Goal: Browse casually

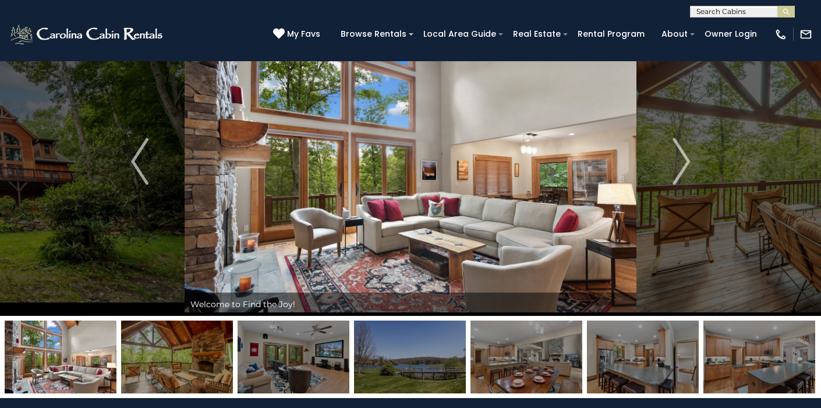
scroll to position [51, 0]
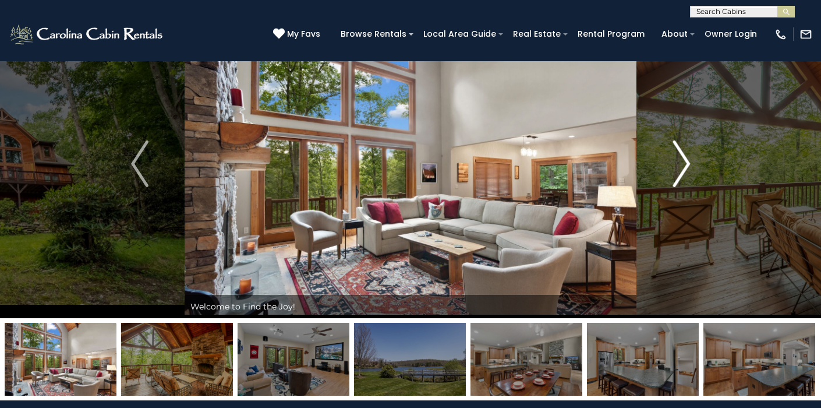
click at [682, 166] on img "Next" at bounding box center [681, 163] width 17 height 47
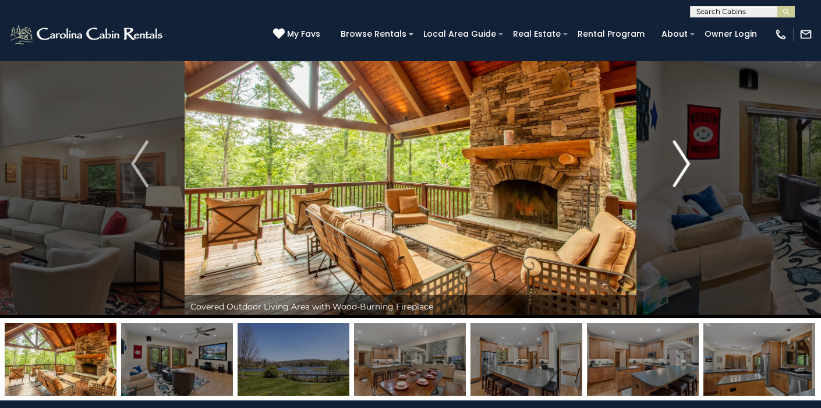
click at [682, 167] on img "Next" at bounding box center [681, 163] width 17 height 47
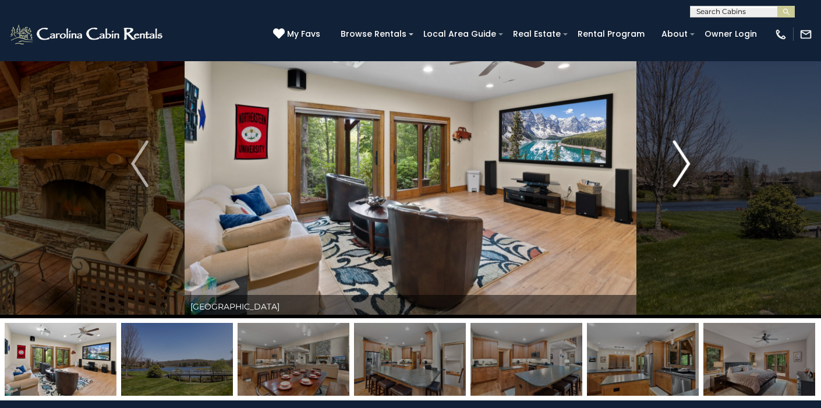
click at [682, 167] on img "Next" at bounding box center [681, 163] width 17 height 47
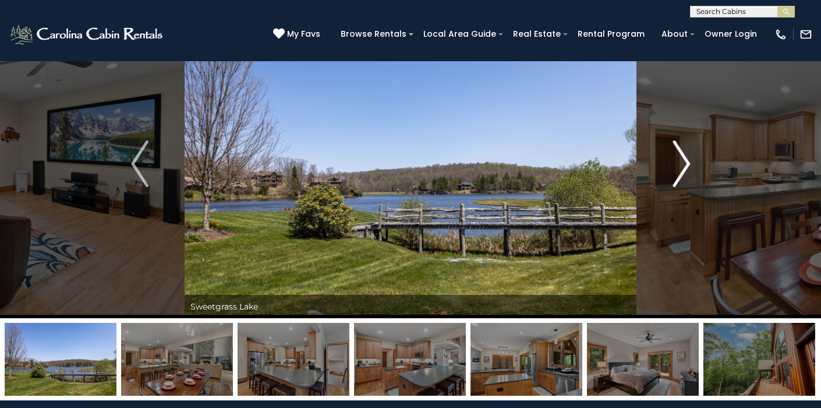
click at [682, 167] on img "Next" at bounding box center [681, 163] width 17 height 47
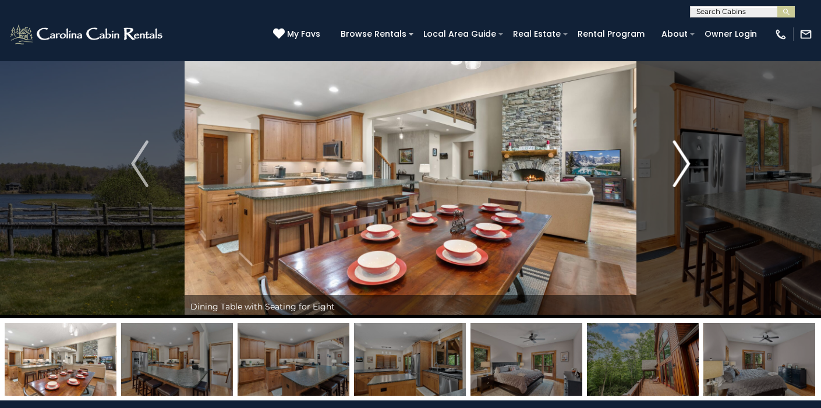
click at [682, 167] on img "Next" at bounding box center [681, 163] width 17 height 47
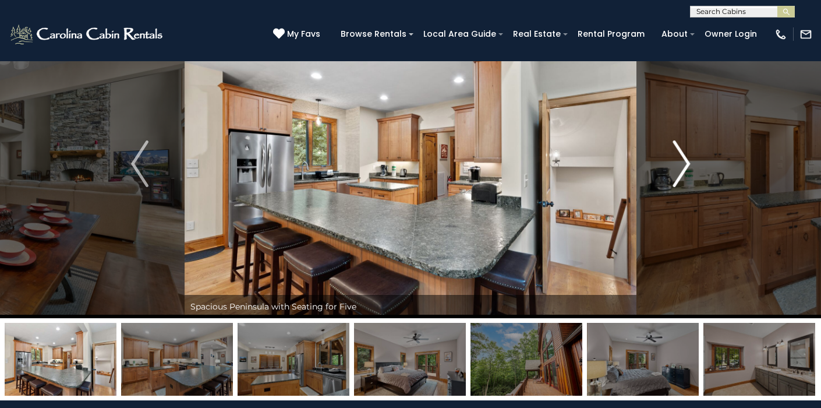
click at [682, 167] on img "Next" at bounding box center [681, 163] width 17 height 47
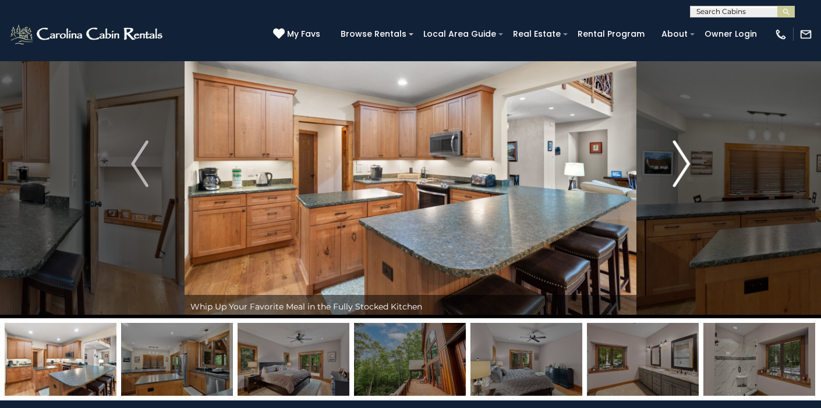
click at [682, 167] on img "Next" at bounding box center [681, 163] width 17 height 47
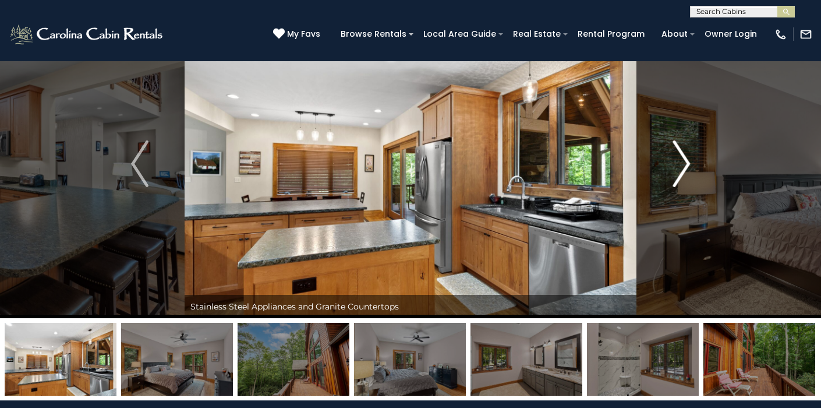
click at [683, 168] on img "Next" at bounding box center [681, 163] width 17 height 47
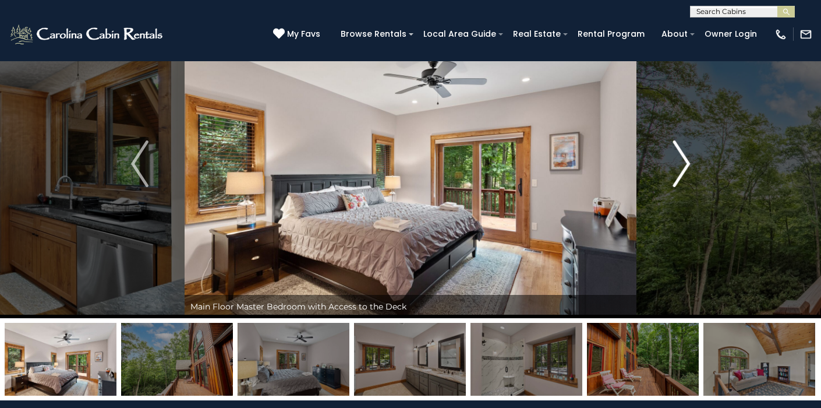
click at [683, 168] on img "Next" at bounding box center [681, 163] width 17 height 47
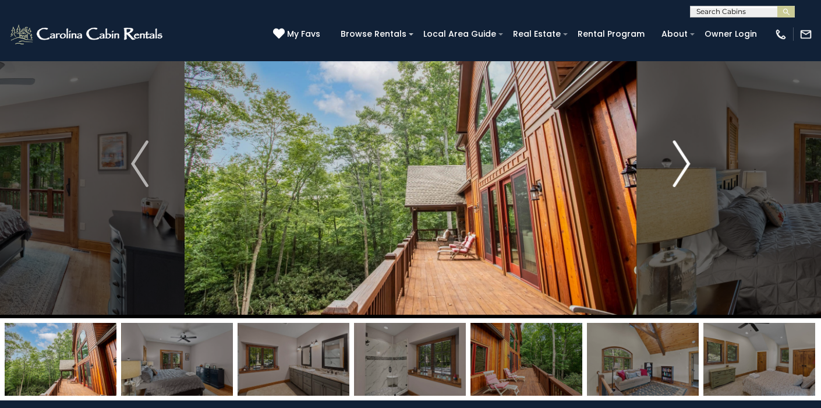
click at [683, 168] on img "Next" at bounding box center [681, 163] width 17 height 47
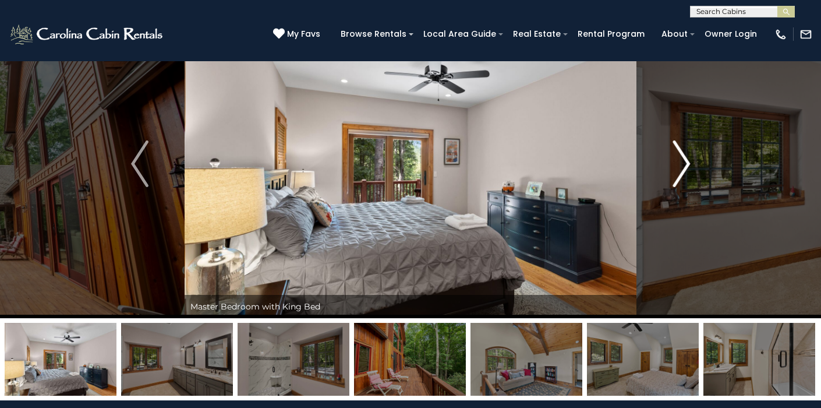
click at [683, 168] on img "Next" at bounding box center [681, 163] width 17 height 47
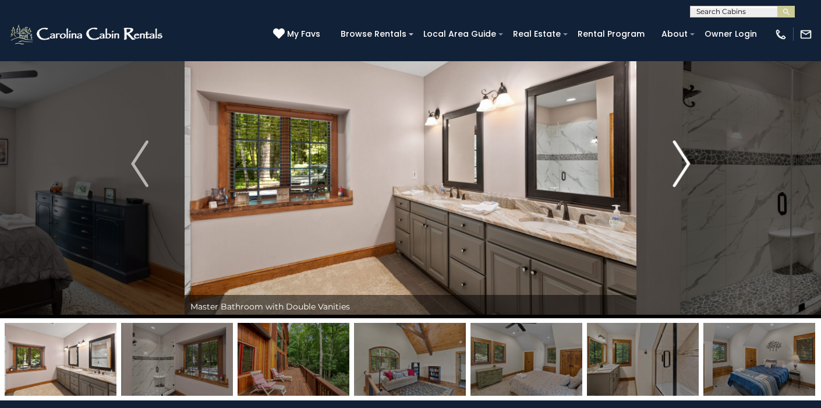
click at [684, 168] on img "Next" at bounding box center [681, 163] width 17 height 47
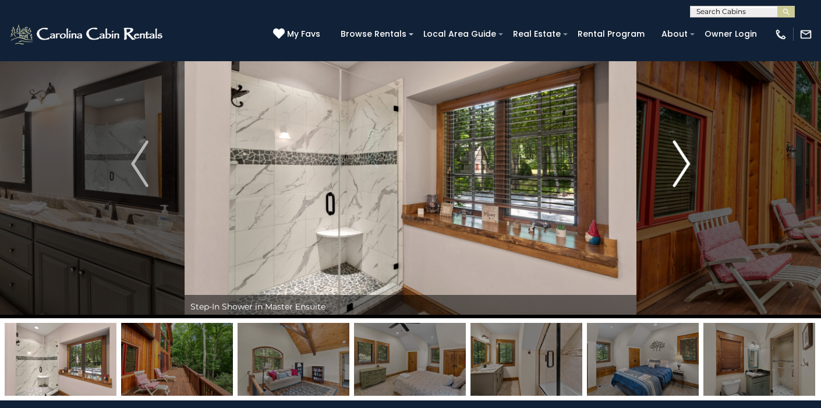
click at [680, 170] on img "Next" at bounding box center [681, 163] width 17 height 47
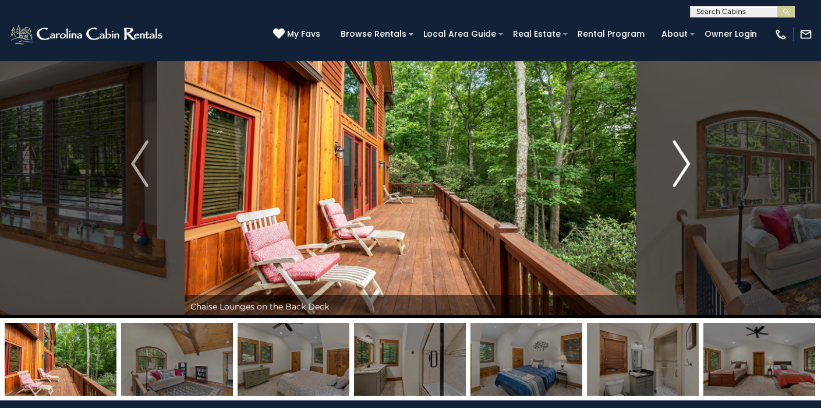
click at [679, 170] on img "Next" at bounding box center [681, 163] width 17 height 47
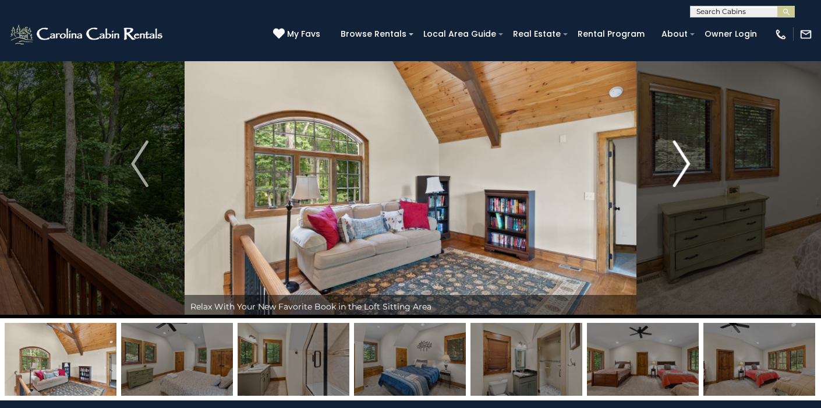
click at [679, 170] on img "Next" at bounding box center [681, 163] width 17 height 47
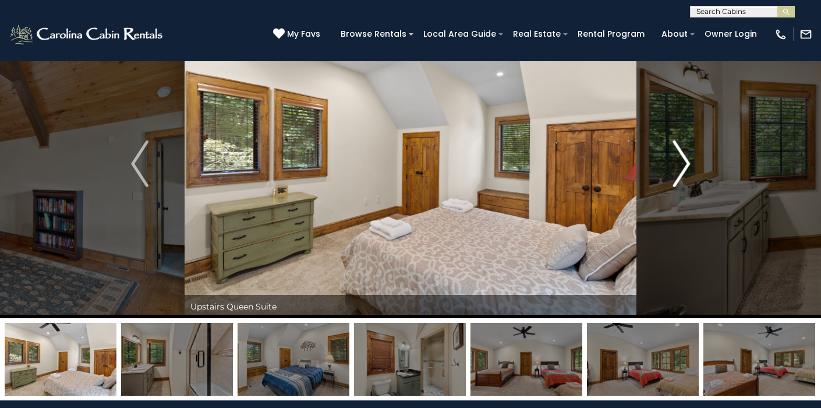
click at [676, 168] on img "Next" at bounding box center [681, 163] width 17 height 47
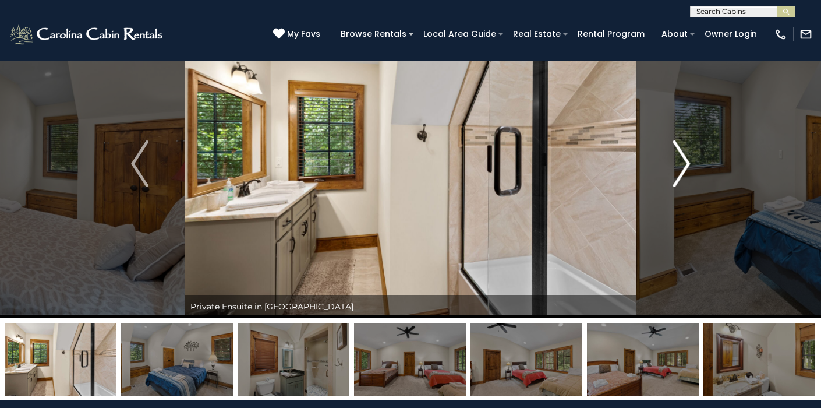
click at [676, 168] on img "Next" at bounding box center [681, 163] width 17 height 47
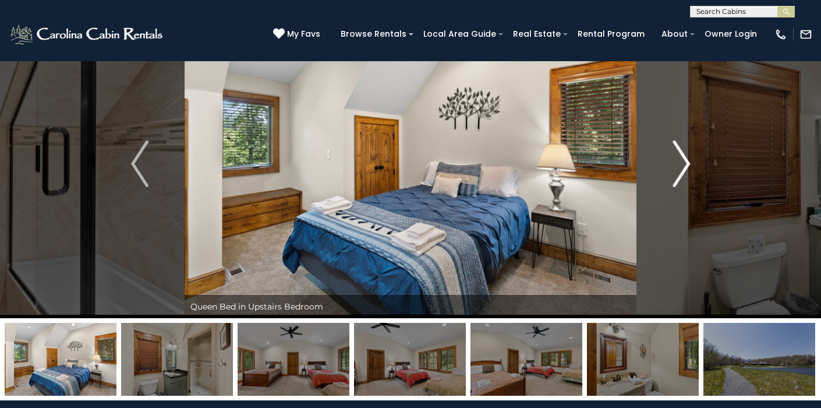
click at [676, 168] on img "Next" at bounding box center [681, 163] width 17 height 47
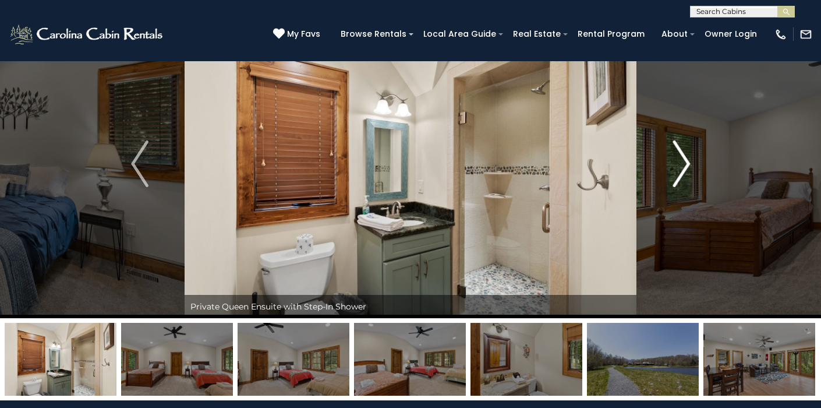
click at [676, 168] on img "Next" at bounding box center [681, 163] width 17 height 47
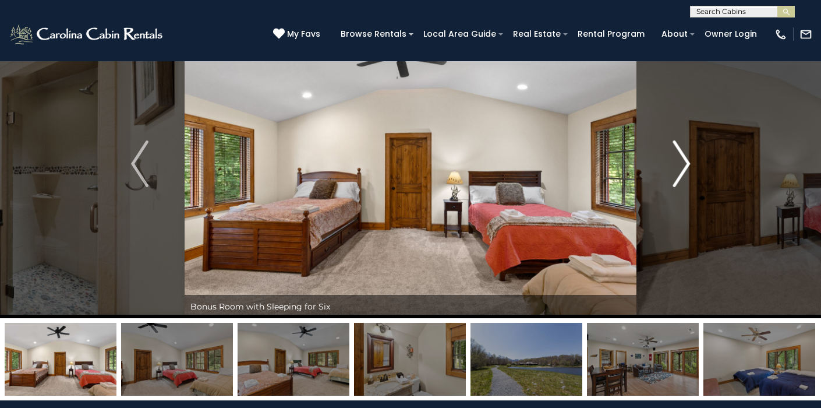
click at [676, 168] on img "Next" at bounding box center [681, 163] width 17 height 47
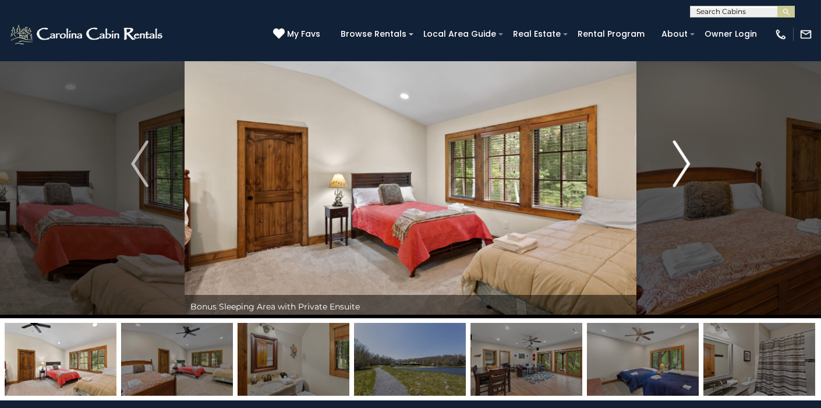
click at [676, 168] on img "Next" at bounding box center [681, 163] width 17 height 47
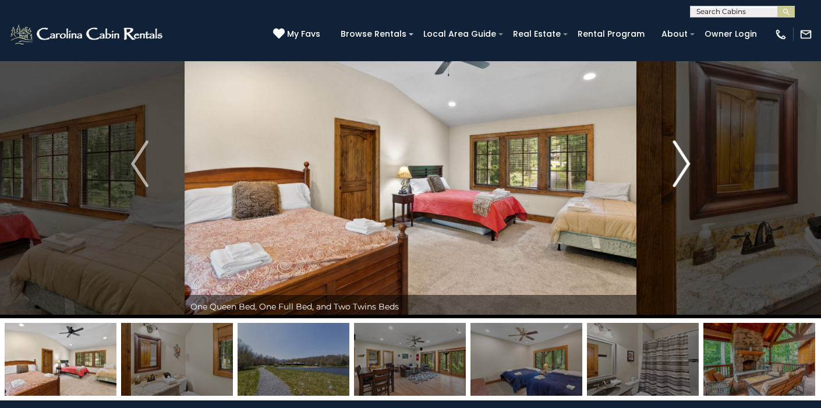
click at [676, 168] on img "Next" at bounding box center [681, 163] width 17 height 47
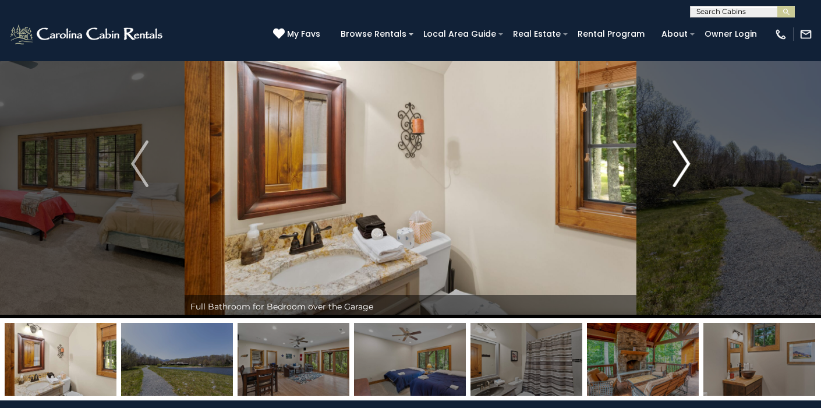
click at [680, 168] on img "Next" at bounding box center [681, 163] width 17 height 47
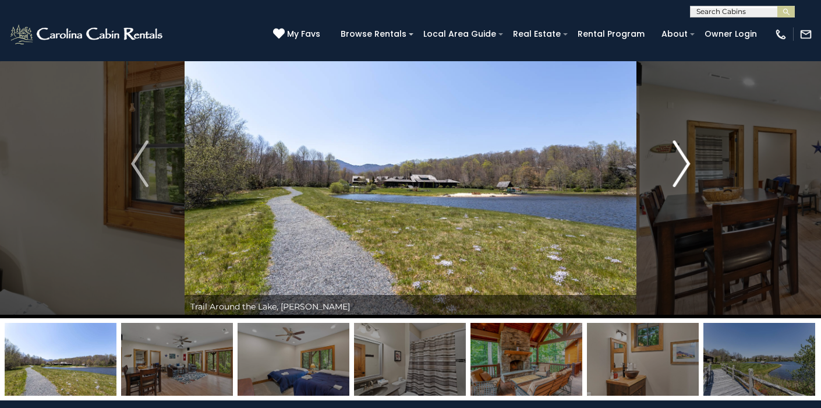
click at [680, 168] on img "Next" at bounding box center [681, 163] width 17 height 47
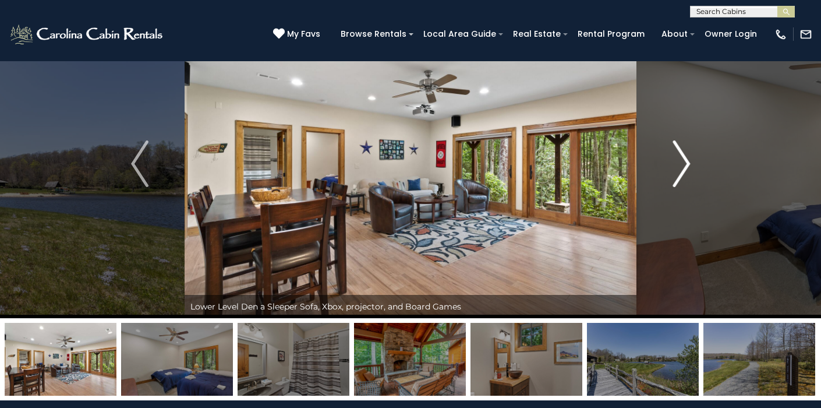
click at [680, 168] on img "Next" at bounding box center [681, 163] width 17 height 47
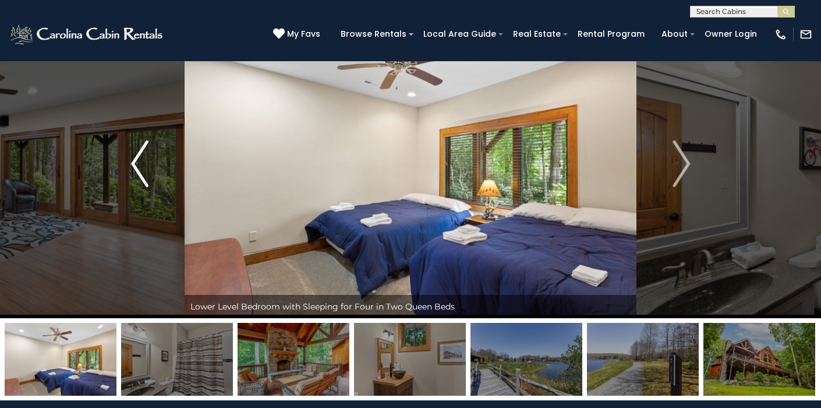
click at [142, 160] on img "Previous" at bounding box center [139, 163] width 17 height 47
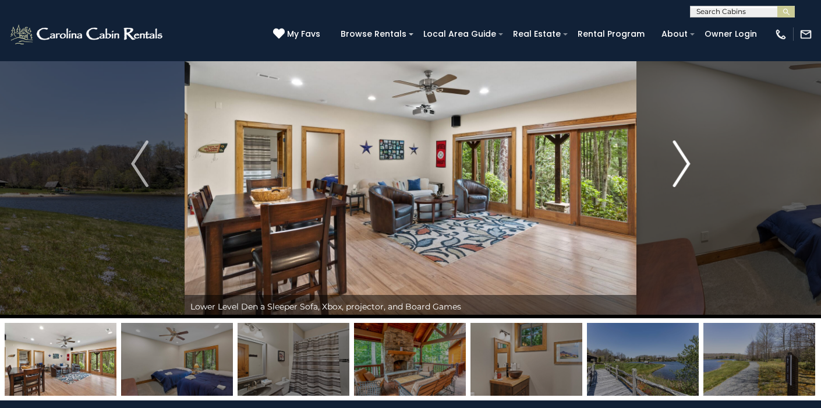
click at [684, 158] on img "Next" at bounding box center [681, 163] width 17 height 47
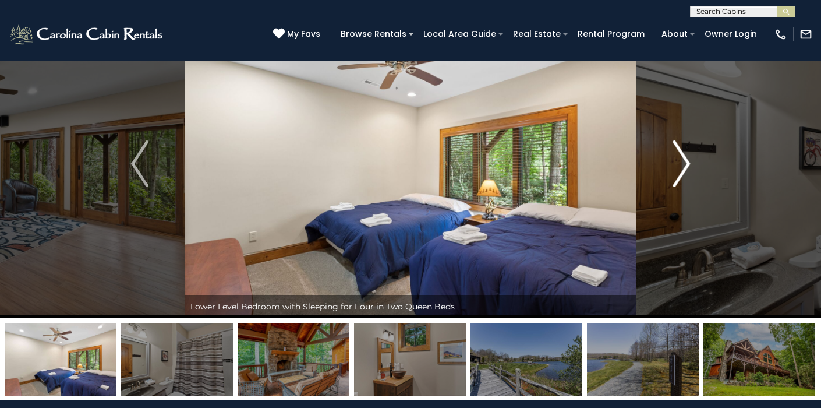
click at [684, 158] on img "Next" at bounding box center [681, 163] width 17 height 47
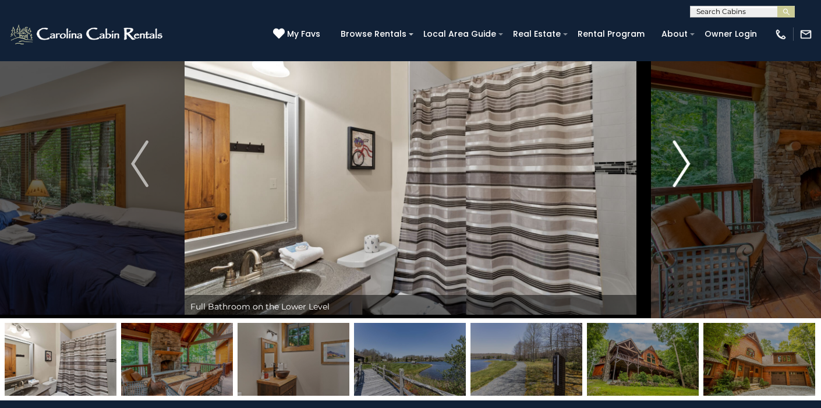
click at [684, 158] on img "Next" at bounding box center [681, 163] width 17 height 47
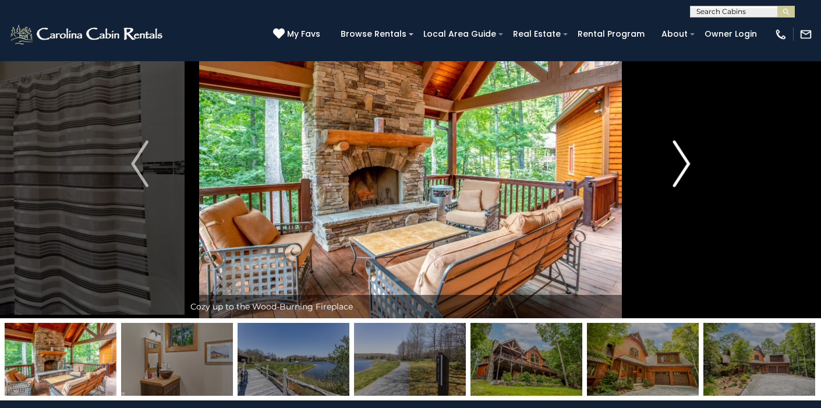
click at [684, 158] on img "Next" at bounding box center [681, 163] width 17 height 47
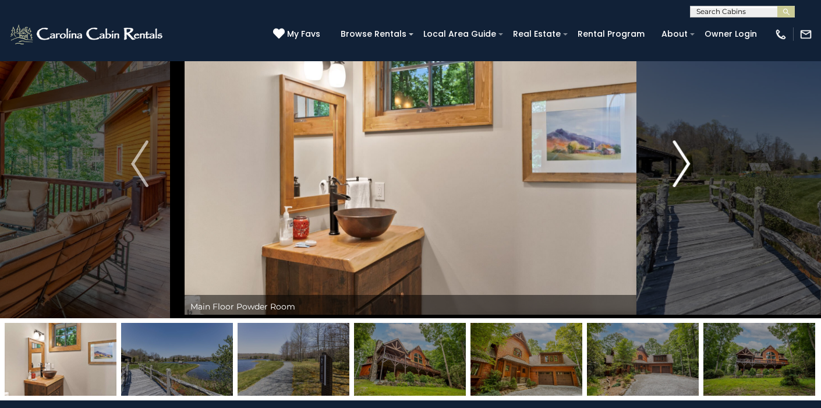
click at [684, 158] on img "Next" at bounding box center [681, 163] width 17 height 47
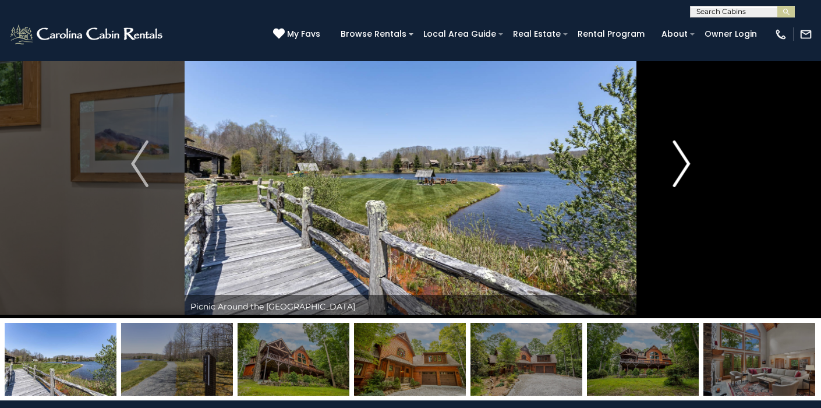
click at [684, 158] on img "Next" at bounding box center [681, 163] width 17 height 47
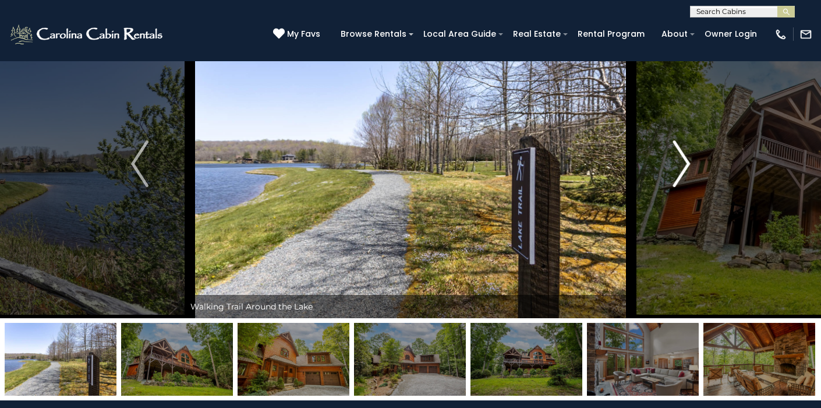
click at [684, 159] on img "Next" at bounding box center [681, 163] width 17 height 47
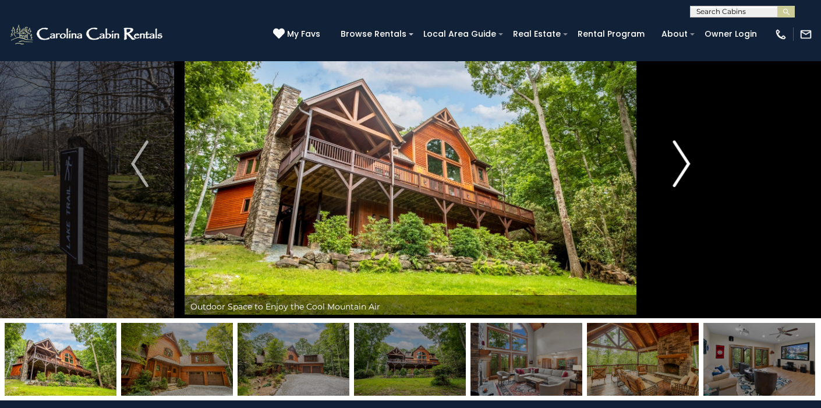
click at [684, 159] on img "Next" at bounding box center [681, 163] width 17 height 47
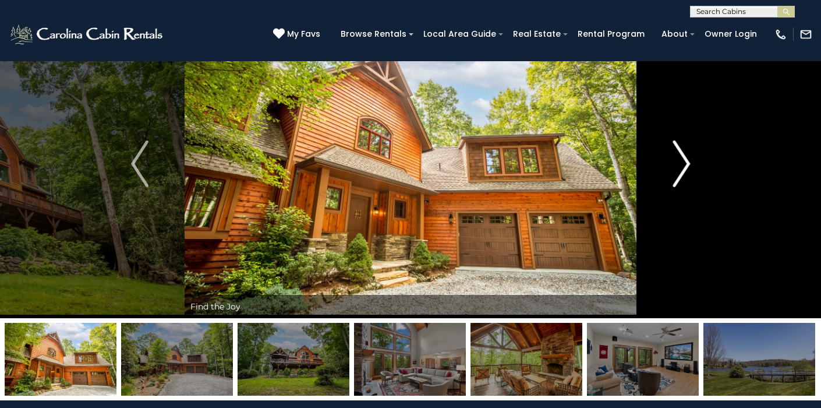
click at [684, 159] on img "Next" at bounding box center [681, 163] width 17 height 47
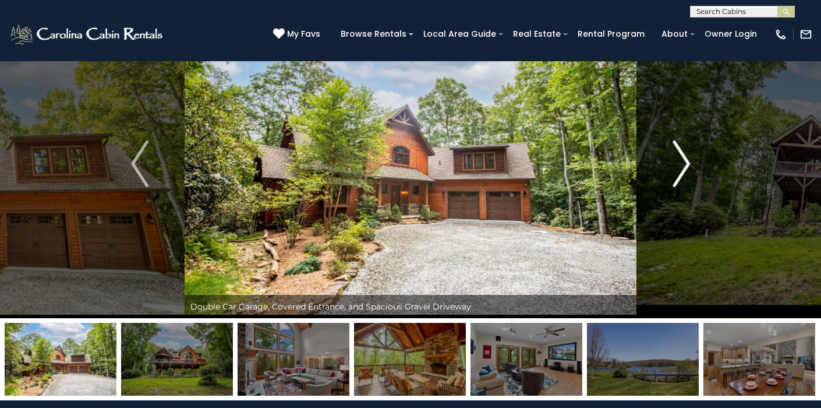
click at [684, 159] on img "Next" at bounding box center [681, 163] width 17 height 47
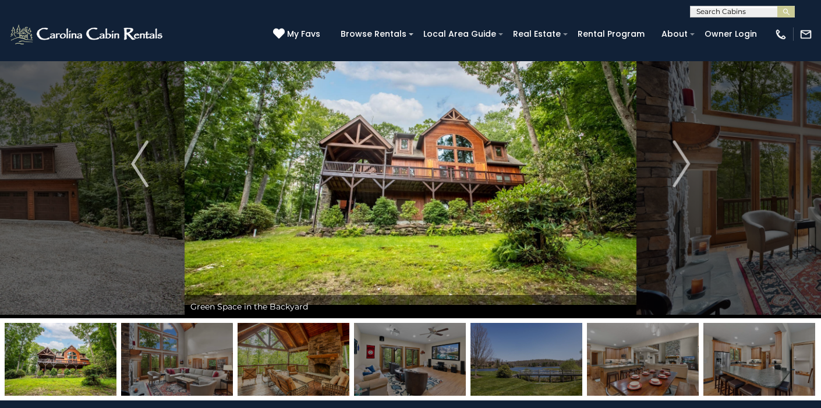
scroll to position [55, 0]
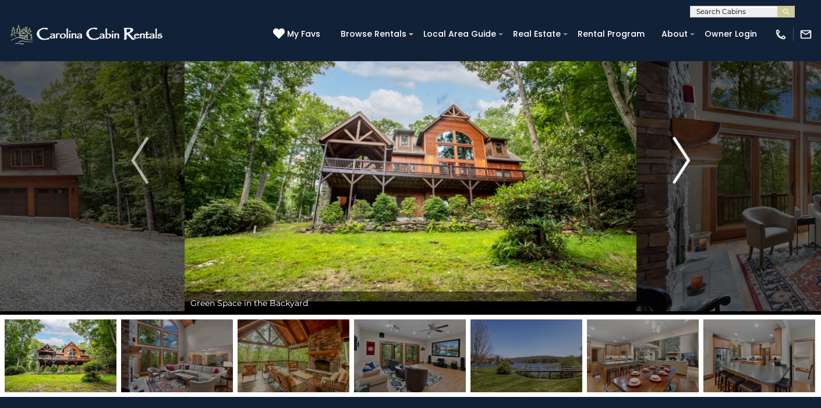
click at [672, 161] on button "Next" at bounding box center [682, 160] width 90 height 309
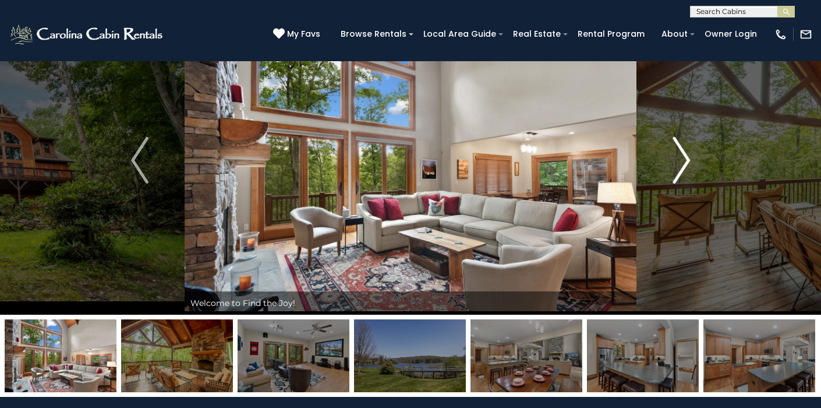
click at [672, 161] on button "Next" at bounding box center [682, 160] width 90 height 309
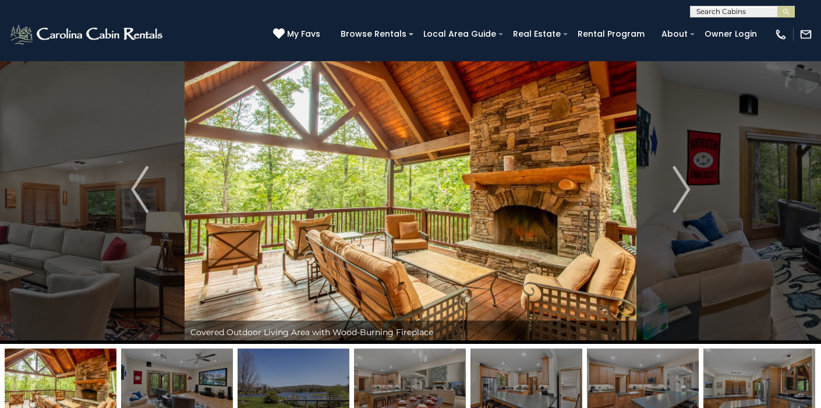
scroll to position [0, 0]
